Goal: Task Accomplishment & Management: Use online tool/utility

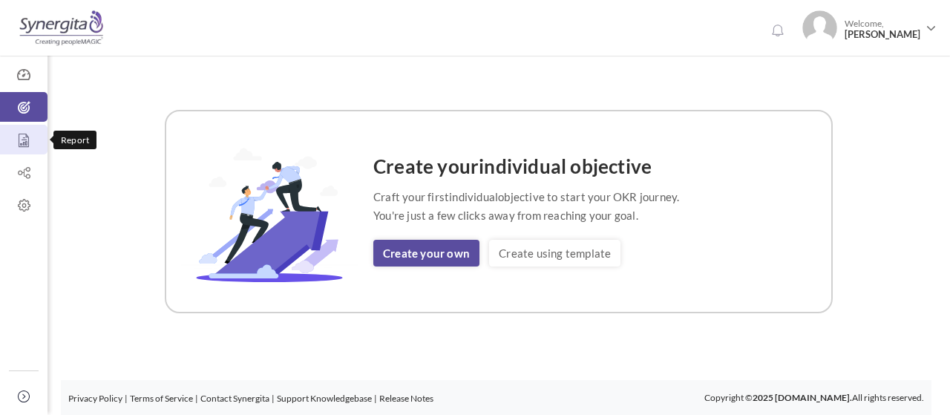
click at [16, 150] on link "Report" at bounding box center [23, 140] width 47 height 30
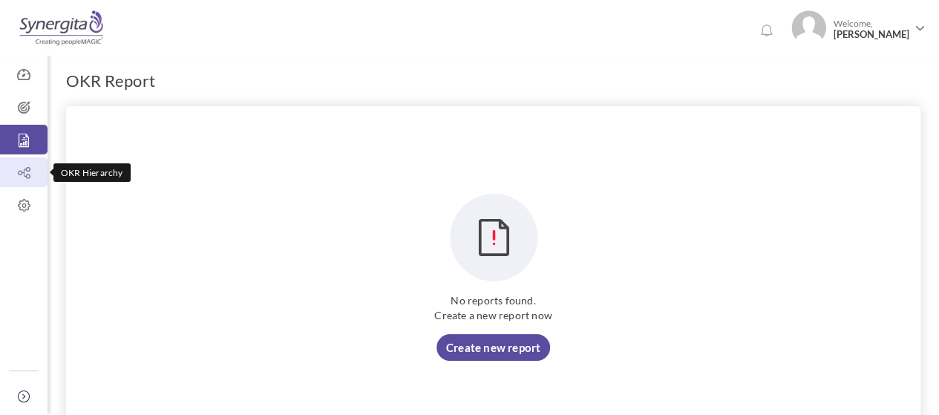
click at [18, 177] on icon at bounding box center [23, 172] width 47 height 15
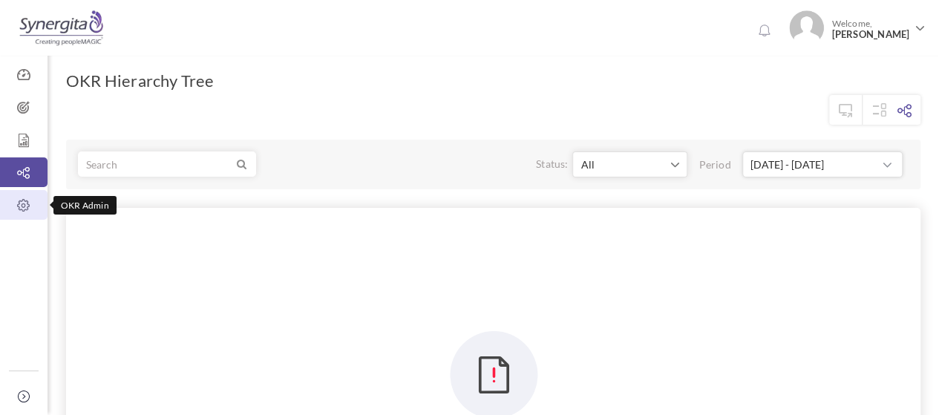
click at [25, 208] on icon at bounding box center [23, 205] width 47 height 15
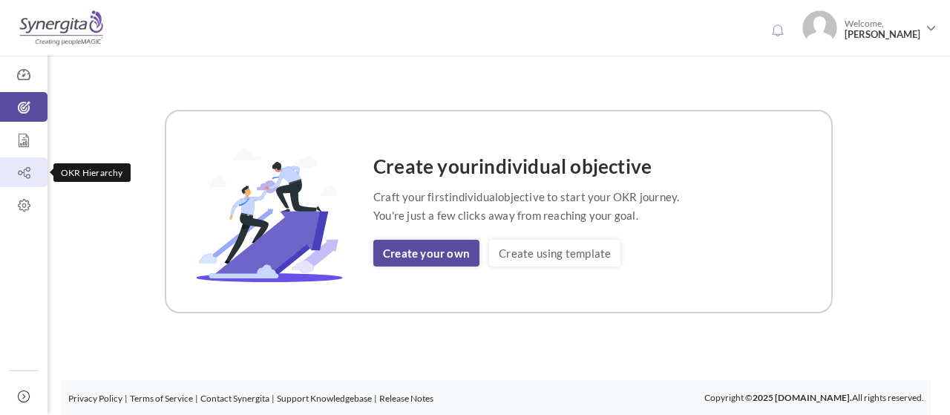
click at [28, 176] on icon at bounding box center [23, 172] width 47 height 15
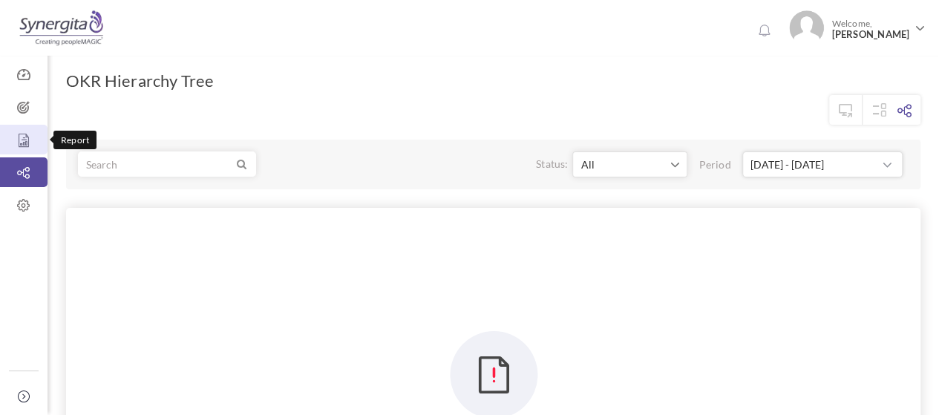
click at [25, 140] on icon at bounding box center [23, 140] width 47 height 15
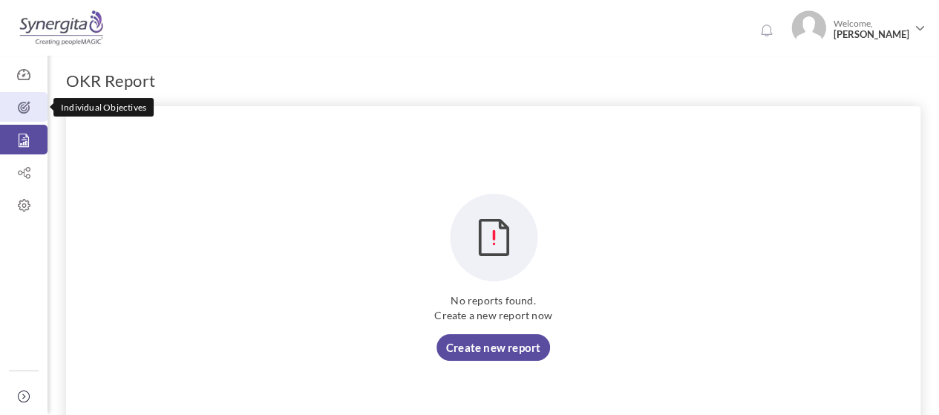
click at [24, 117] on link "Individual Objectives" at bounding box center [23, 107] width 47 height 30
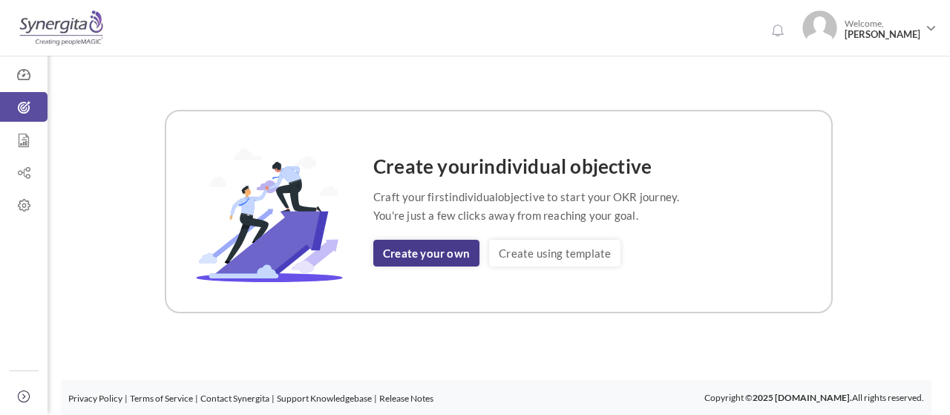
click at [408, 257] on link "Create your own" at bounding box center [426, 253] width 106 height 27
